Goal: Transaction & Acquisition: Purchase product/service

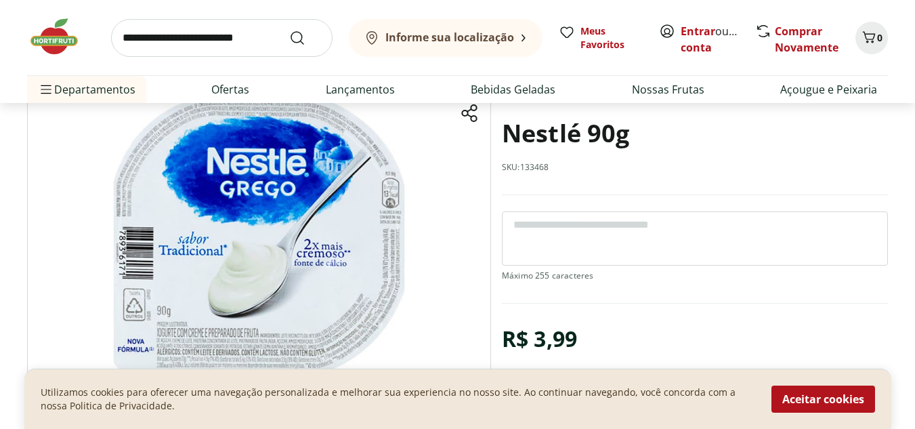
scroll to position [107, 0]
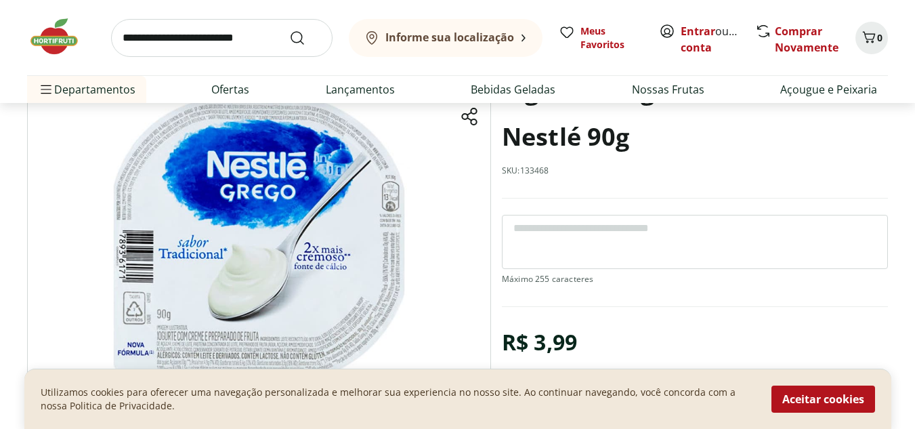
click at [325, 246] on img at bounding box center [259, 230] width 464 height 325
click at [205, 339] on img at bounding box center [259, 230] width 464 height 325
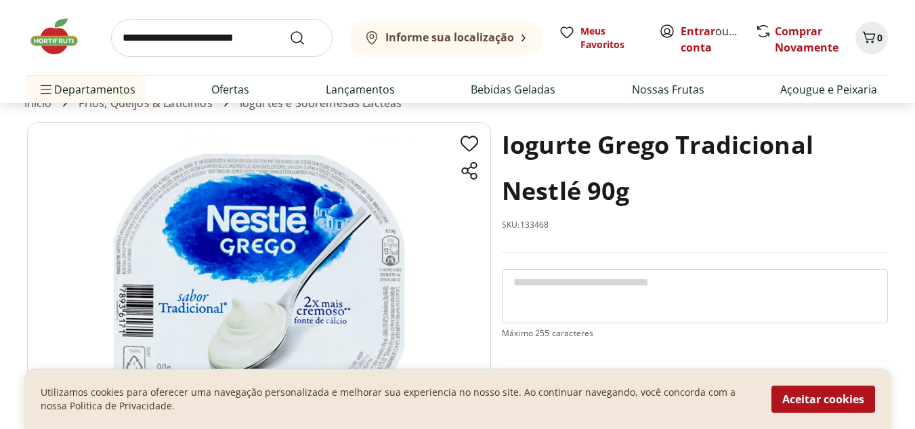
scroll to position [51, 0]
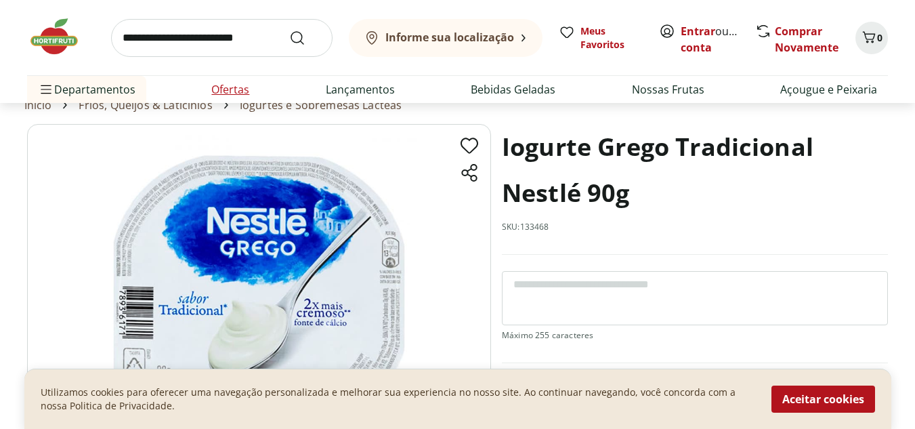
click at [227, 91] on link "Ofertas" at bounding box center [230, 89] width 38 height 16
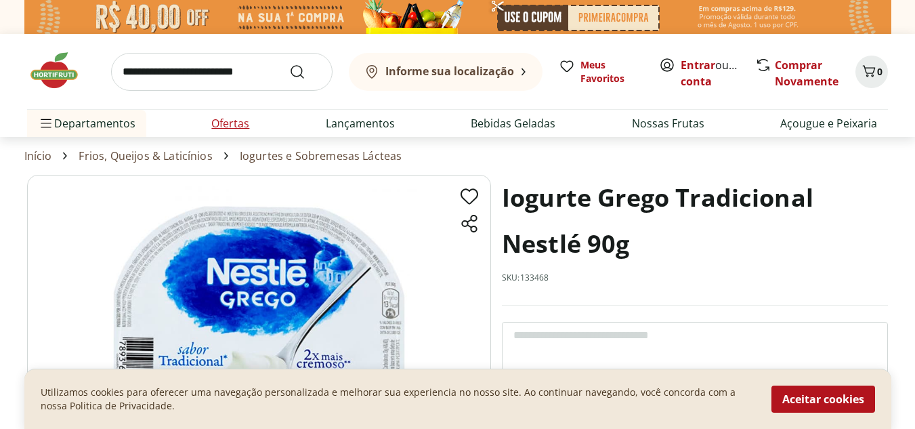
select select "**********"
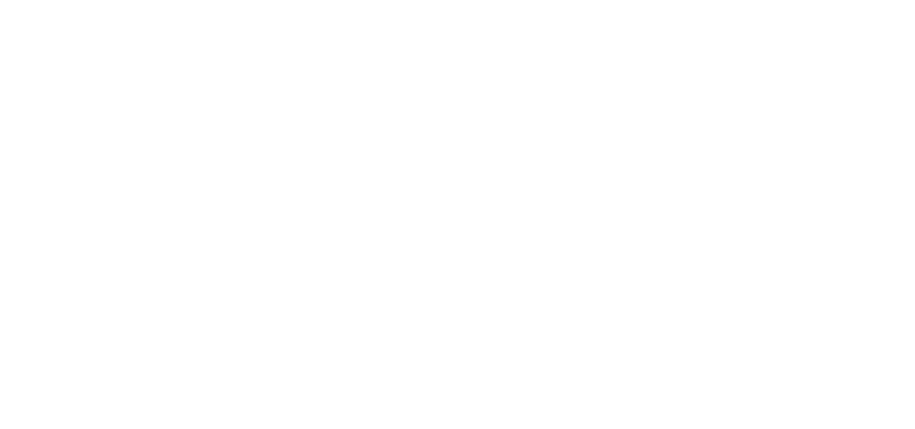
scroll to position [51, 0]
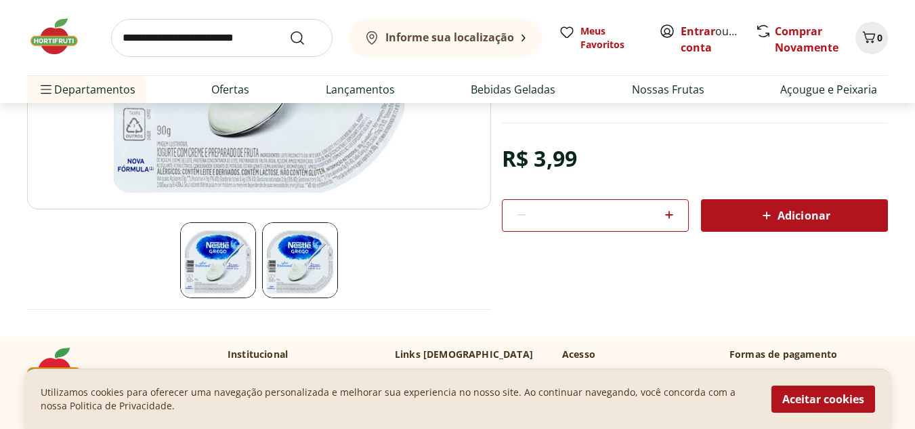
scroll to position [293, 0]
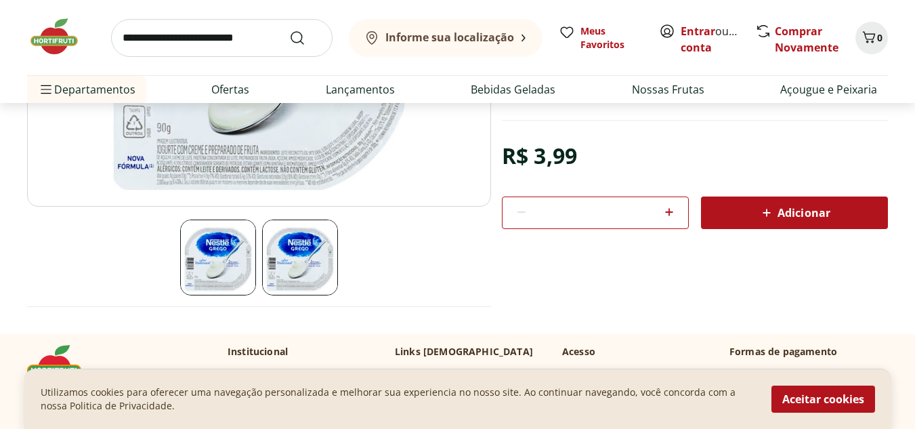
click at [187, 154] on img at bounding box center [259, 43] width 464 height 325
click at [184, 138] on img at bounding box center [259, 43] width 464 height 325
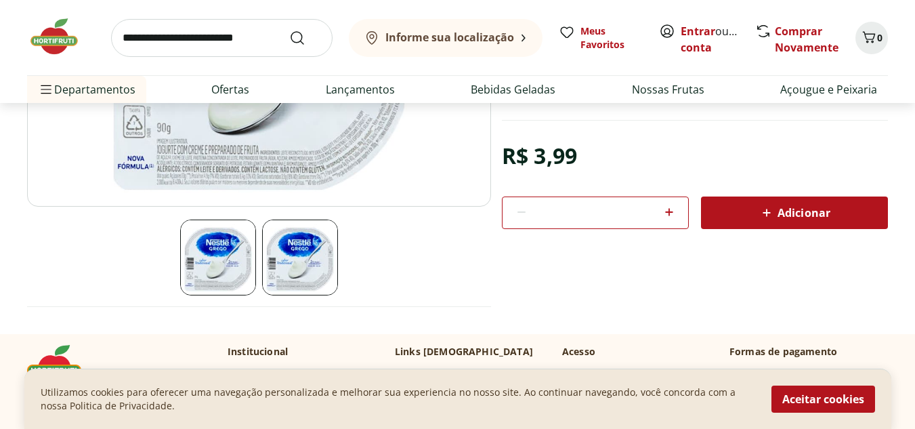
click at [184, 138] on img at bounding box center [259, 43] width 464 height 325
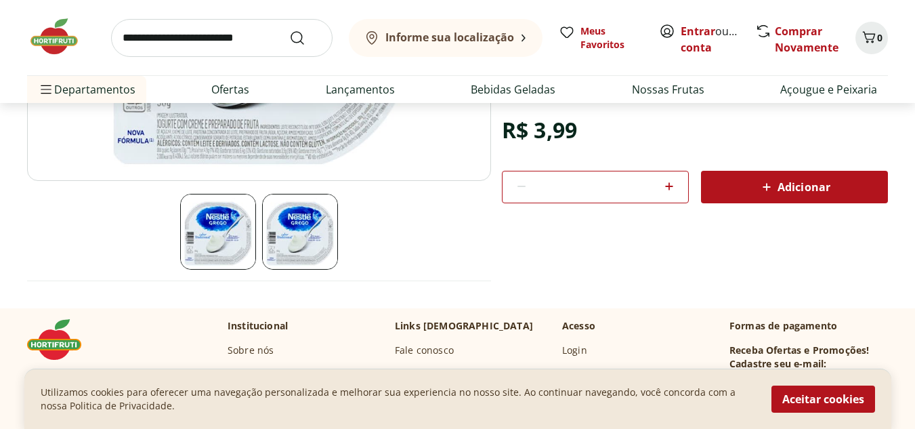
scroll to position [197, 0]
